Goal: Information Seeking & Learning: Learn about a topic

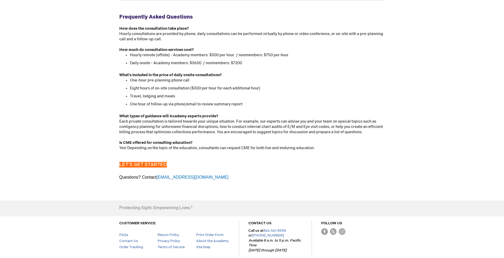
scroll to position [535, 0]
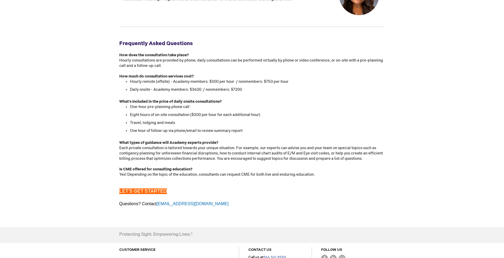
drag, startPoint x: 308, startPoint y: 178, endPoint x: 285, endPoint y: 162, distance: 28.5
click at [309, 178] on div "Is CME offered for consulting education? Yes! Depending on the topic of the edu…" at bounding box center [252, 175] width 266 height 16
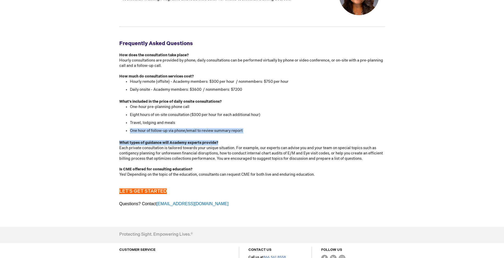
drag, startPoint x: 246, startPoint y: 142, endPoint x: 222, endPoint y: 124, distance: 31.1
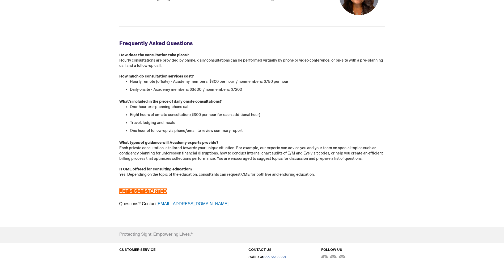
drag, startPoint x: 222, startPoint y: 124, endPoint x: 195, endPoint y: 98, distance: 36.8
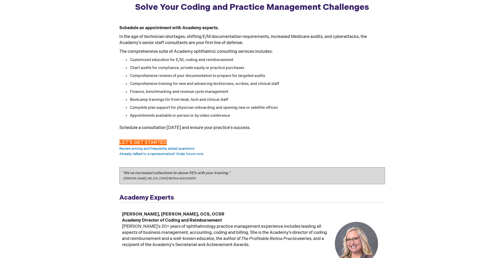
scroll to position [0, 0]
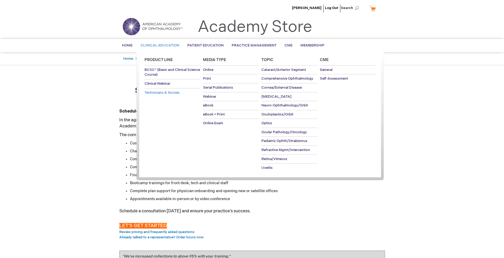
click at [177, 94] on span "Technicians & Nurses" at bounding box center [161, 93] width 35 height 4
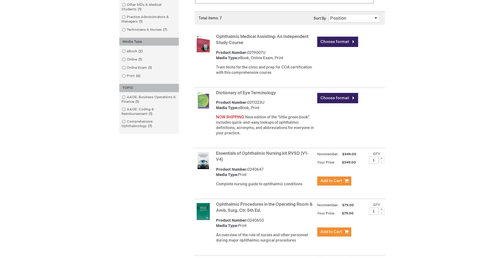
scroll to position [106, 0]
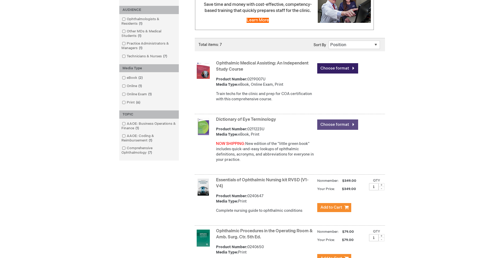
click at [342, 126] on link "Choose format" at bounding box center [337, 125] width 41 height 10
